Goal: Transaction & Acquisition: Obtain resource

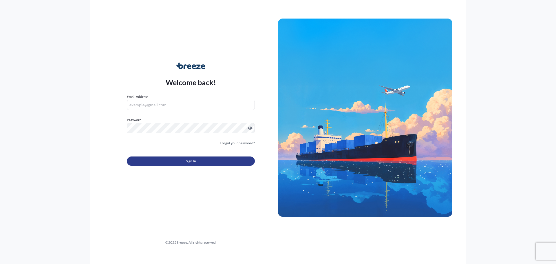
type input "[EMAIL_ADDRESS][DOMAIN_NAME]"
click at [197, 161] on button "Sign In" at bounding box center [191, 160] width 128 height 9
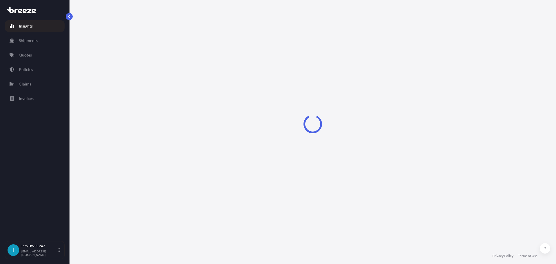
select select "2025"
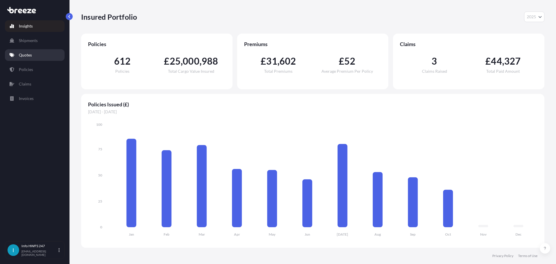
click at [31, 58] on link "Quotes" at bounding box center [35, 55] width 60 height 12
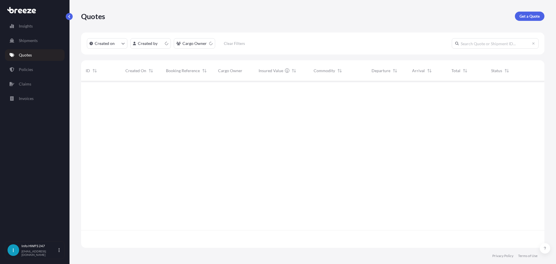
scroll to position [165, 459]
click at [533, 17] on p "Get a Quote" at bounding box center [529, 16] width 20 height 6
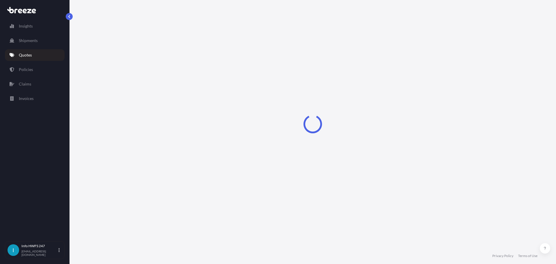
select select "Road"
select select "Air"
select select "1"
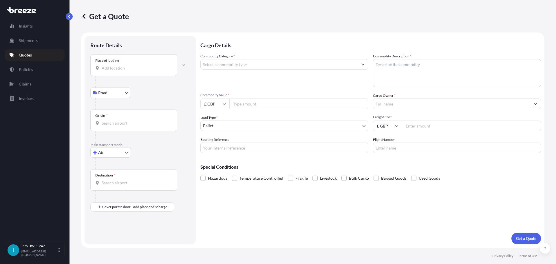
click at [124, 72] on div "Place of loading" at bounding box center [133, 64] width 87 height 21
click at [124, 71] on input "Place of loading" at bounding box center [136, 68] width 68 height 6
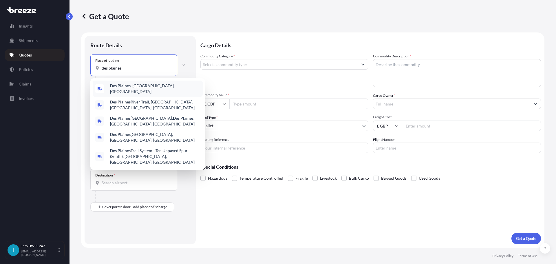
click at [125, 85] on b "Des Plaines" at bounding box center [120, 85] width 21 height 5
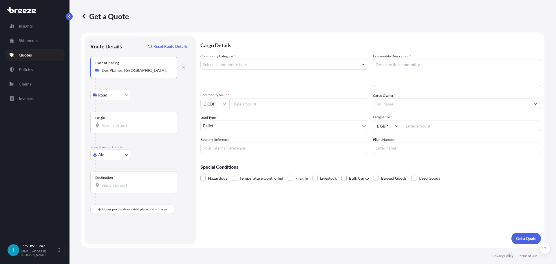
type input "Des Plaines, [GEOGRAPHIC_DATA], [GEOGRAPHIC_DATA]"
click at [108, 121] on div "Origin *" at bounding box center [133, 122] width 87 height 21
click at [108, 122] on input "Origin *" at bounding box center [136, 125] width 68 height 6
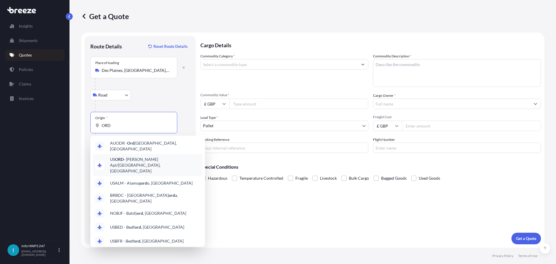
click at [146, 157] on span "US [PERSON_NAME] Apt/[GEOGRAPHIC_DATA], [GEOGRAPHIC_DATA]" at bounding box center [155, 164] width 90 height 17
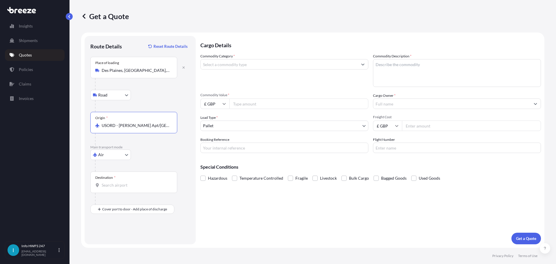
type input "USORD - [PERSON_NAME] Apt/[GEOGRAPHIC_DATA], [GEOGRAPHIC_DATA]"
click at [115, 184] on input "Destination *" at bounding box center [136, 185] width 68 height 6
type input "GBLHR"
click at [127, 183] on input "GBLHR" at bounding box center [136, 185] width 68 height 6
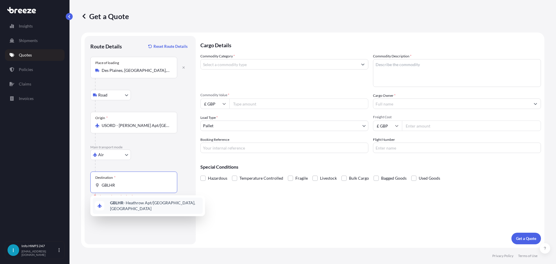
click at [139, 207] on span "GBLHR - Heathrow Apt/[GEOGRAPHIC_DATA], [GEOGRAPHIC_DATA]" at bounding box center [155, 206] width 90 height 12
type input "GBLHR - Heathrow Apt/[GEOGRAPHIC_DATA], [GEOGRAPHIC_DATA]"
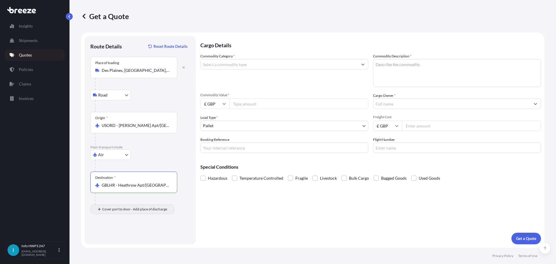
click at [118, 214] on div "Cover port to door - Add place of discharge" at bounding box center [132, 209] width 74 height 10
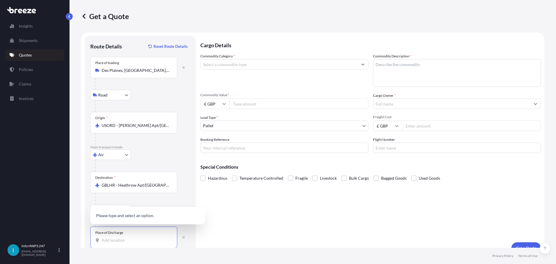
click at [112, 237] on input "Place of Discharge" at bounding box center [136, 240] width 68 height 6
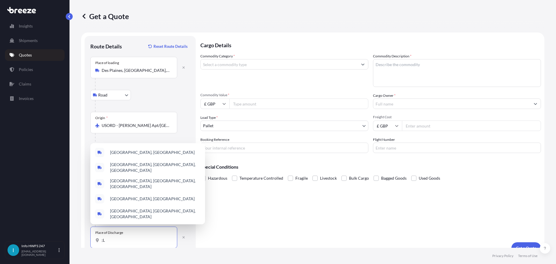
type input ";"
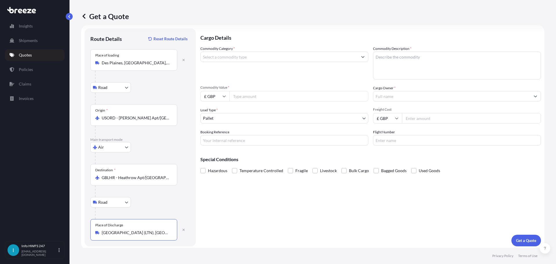
scroll to position [10, 0]
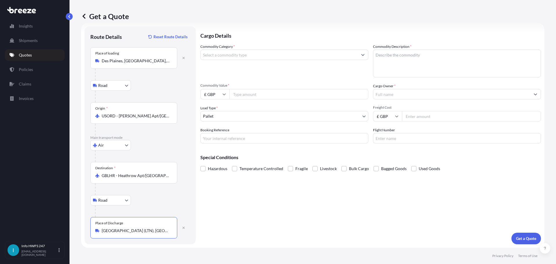
type input "[GEOGRAPHIC_DATA] (LTN), [GEOGRAPHIC_DATA], [GEOGRAPHIC_DATA]"
click at [279, 56] on input "Commodity Category *" at bounding box center [279, 54] width 157 height 10
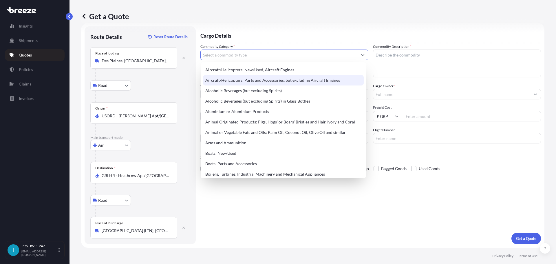
click at [243, 80] on div "Aircraft/Helicopters: Parts and Accessories, but excluding Aircraft Engines" at bounding box center [283, 80] width 161 height 10
type input "Aircraft/Helicopters: Parts and Accessories, but excluding Aircraft Engines"
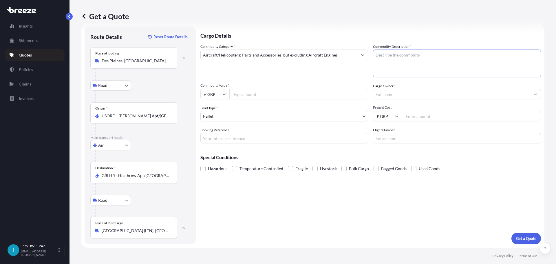
click at [396, 62] on textarea "Commodity Description *" at bounding box center [457, 63] width 168 height 28
type textarea "c"
type textarea "CIVIL AIRCRAFT PARTS - COMPUTER/ MASK / TRANSDUCER / VALVE"
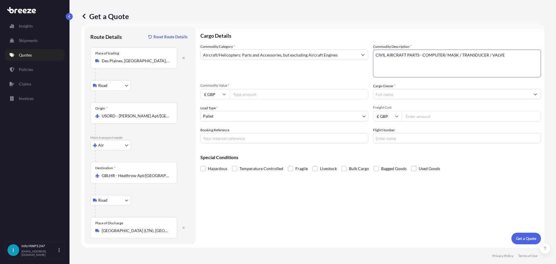
click at [240, 96] on input "Commodity Value *" at bounding box center [298, 94] width 139 height 10
click at [223, 96] on div "£ GBP" at bounding box center [214, 94] width 29 height 10
click at [218, 136] on div "$ USD" at bounding box center [215, 134] width 24 height 11
type input "$ USD"
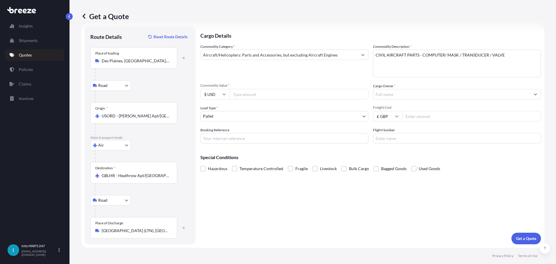
click at [267, 94] on input "Commodity Value *" at bounding box center [298, 94] width 139 height 10
type input "134868"
type input "134868.00"
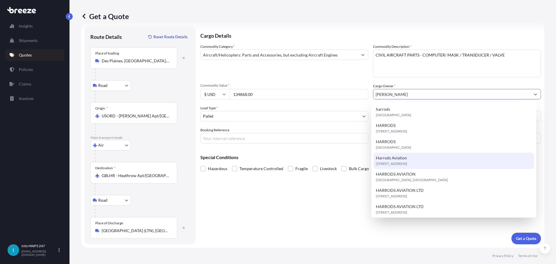
click at [402, 164] on span "[STREET_ADDRESS]" at bounding box center [391, 164] width 31 height 6
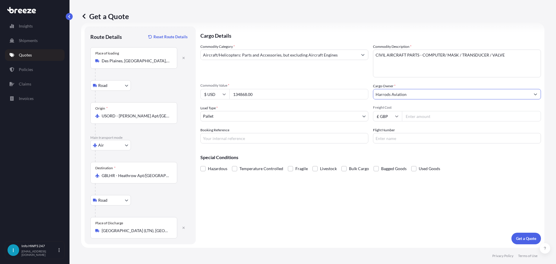
type input "Harrods Aviation"
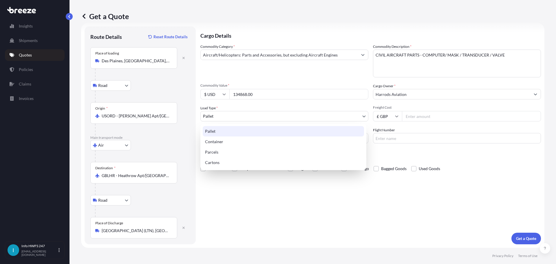
click at [240, 118] on body "6 options available. 5 options available. 13 options available. Insights Shipme…" at bounding box center [278, 132] width 556 height 264
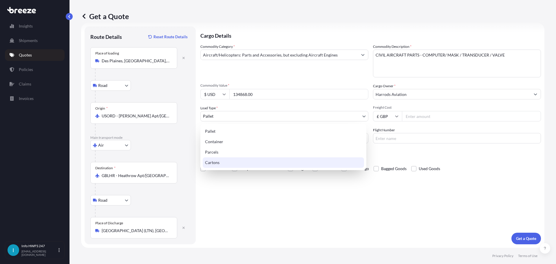
click at [220, 160] on div "Cartons" at bounding box center [283, 162] width 161 height 10
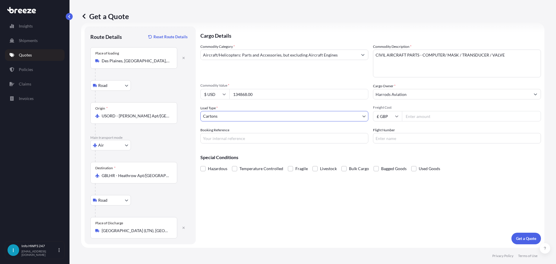
click at [230, 140] on input "Booking Reference" at bounding box center [284, 138] width 168 height 10
type input "HI167936"
type input "AA098"
click at [207, 167] on label "Hazardous" at bounding box center [213, 168] width 27 height 9
click at [200, 164] on input "Hazardous" at bounding box center [200, 164] width 0 height 0
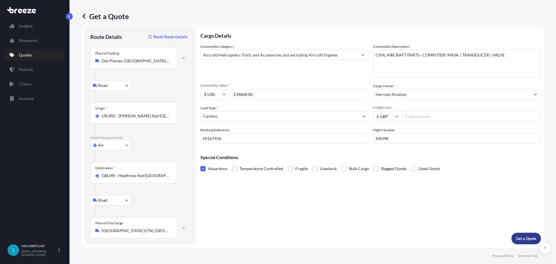
click at [525, 239] on p "Get a Quote" at bounding box center [526, 238] width 20 height 6
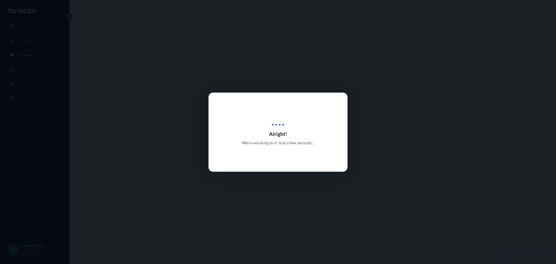
select select "Road"
select select "Air"
select select "Road"
select select "4"
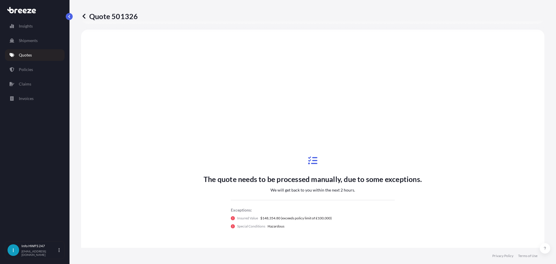
scroll to position [231, 0]
